Goal: Information Seeking & Learning: Learn about a topic

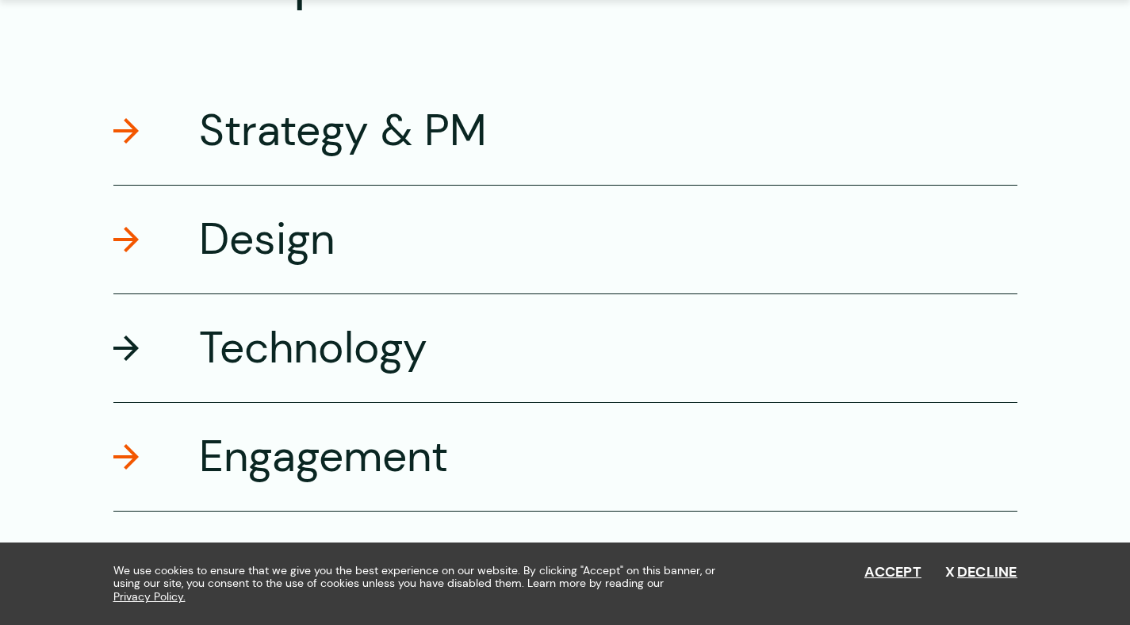
scroll to position [2725, 0]
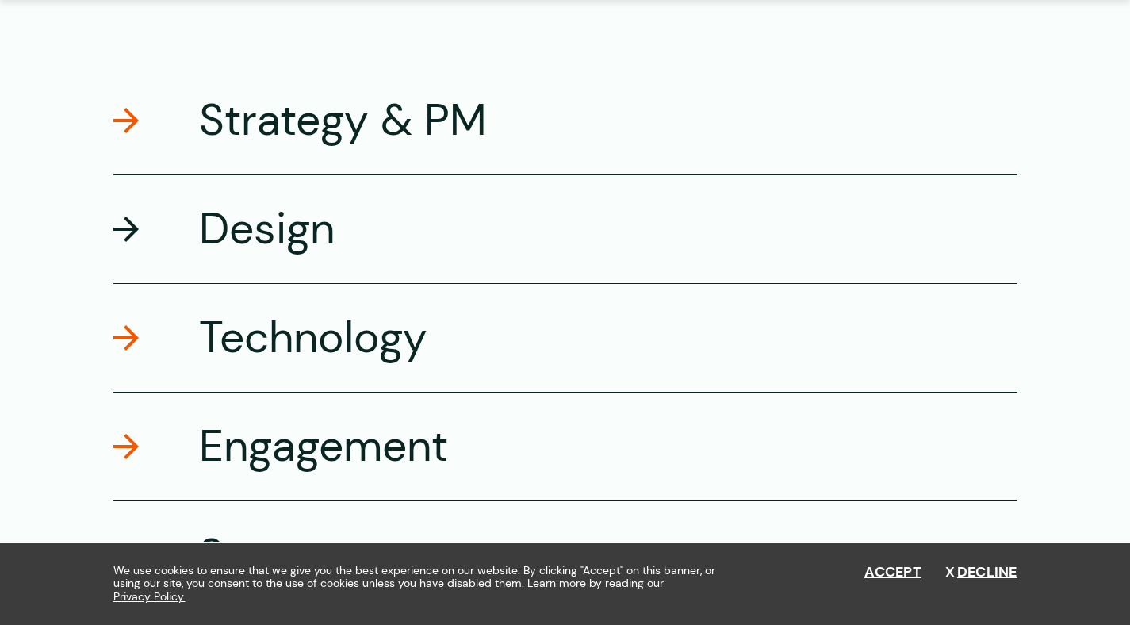
click at [199, 247] on h3 "Design" at bounding box center [267, 229] width 136 height 56
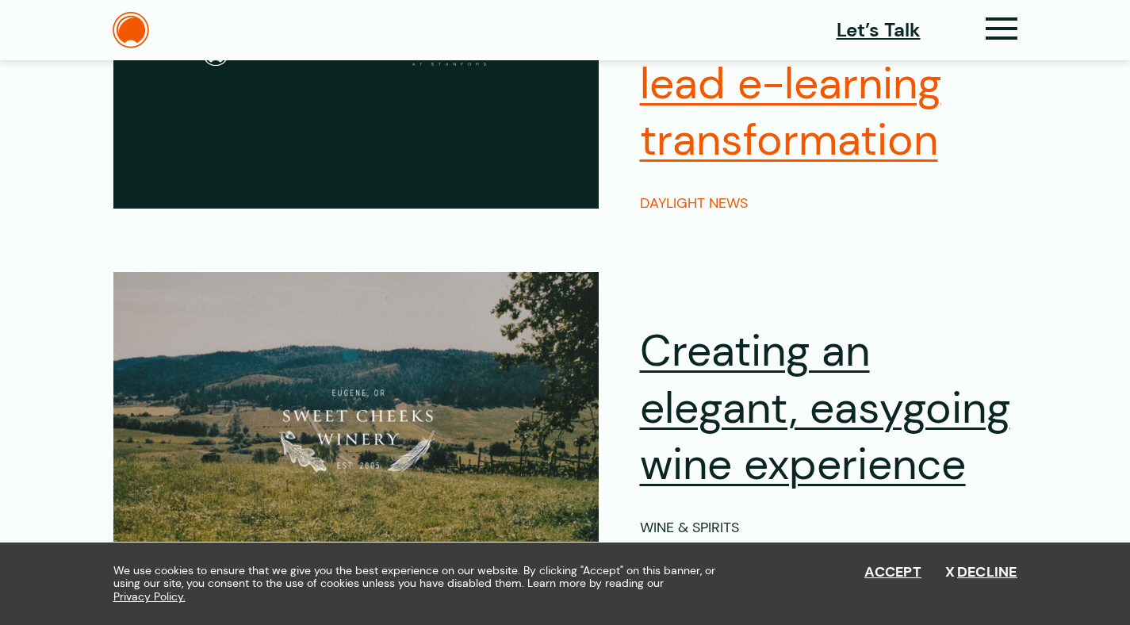
scroll to position [5176, 0]
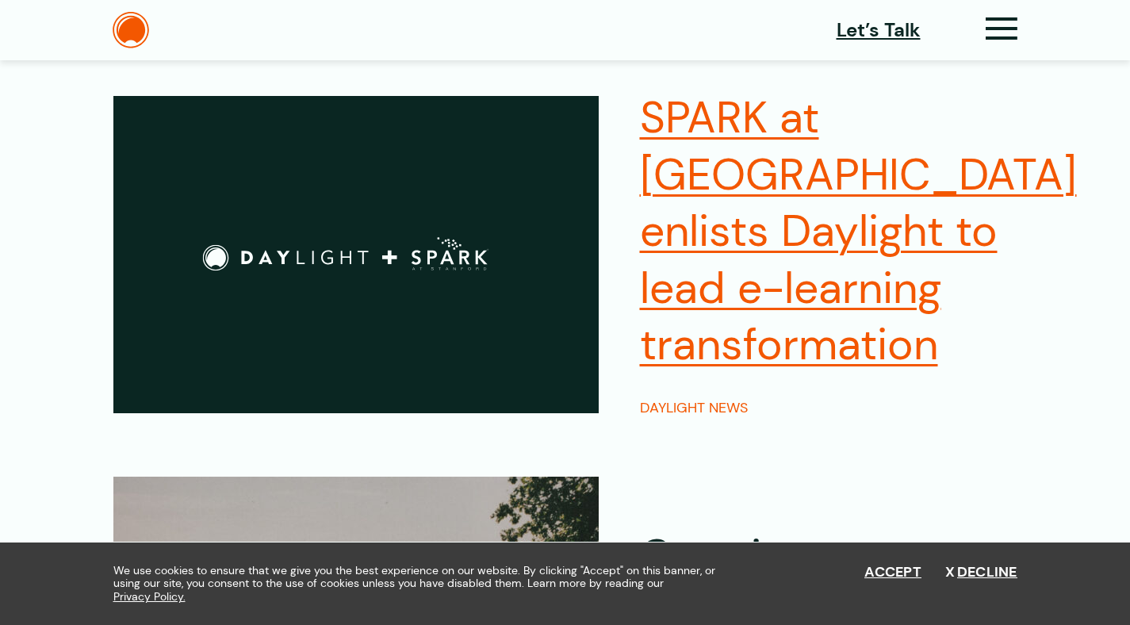
click at [761, 325] on h2 "SPARK at [GEOGRAPHIC_DATA] enlists Daylight to lead e-learning transformation" at bounding box center [858, 232] width 437 height 284
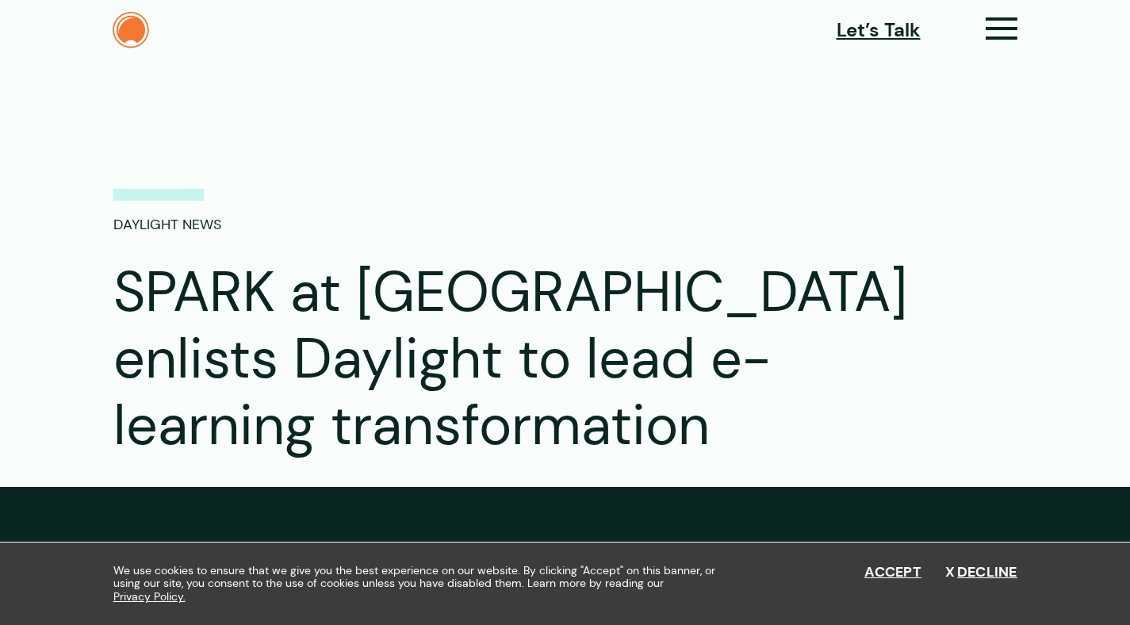
click at [113, 26] on img at bounding box center [131, 30] width 36 height 36
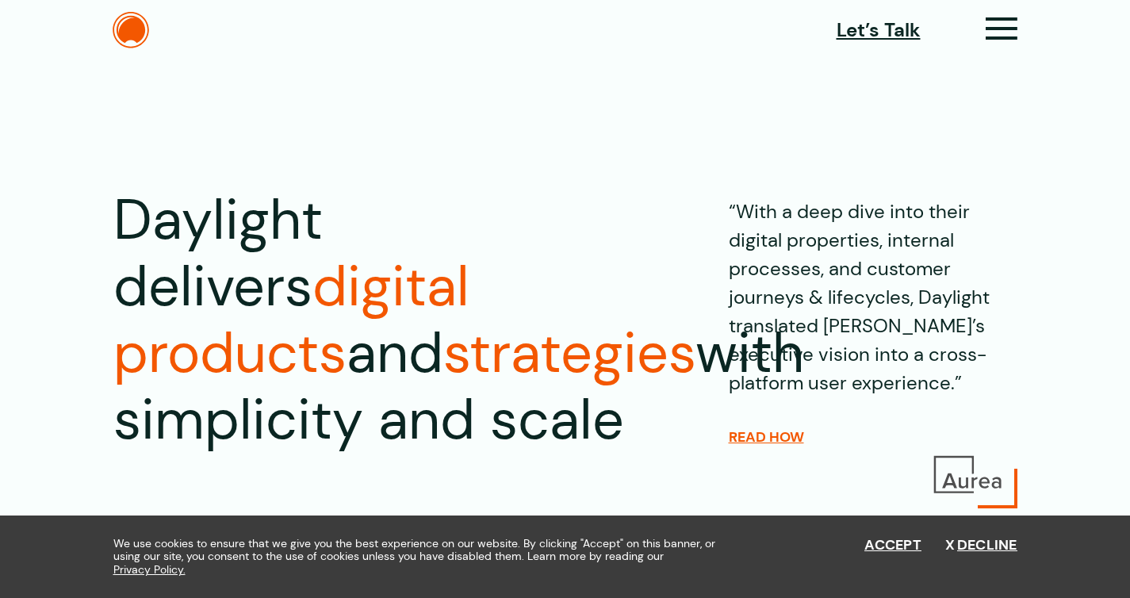
click at [219, 110] on section "Daylight delivers digital products and strategies with simplicity and scale “Wi…" at bounding box center [565, 285] width 1130 height 445
